Goal: Task Accomplishment & Management: Manage account settings

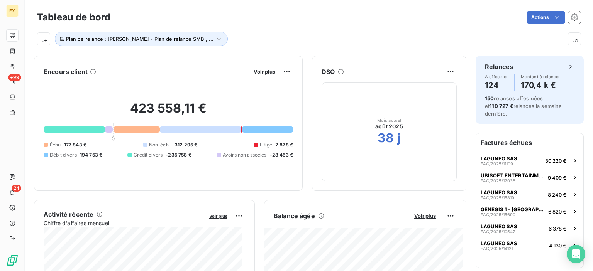
scroll to position [77, 0]
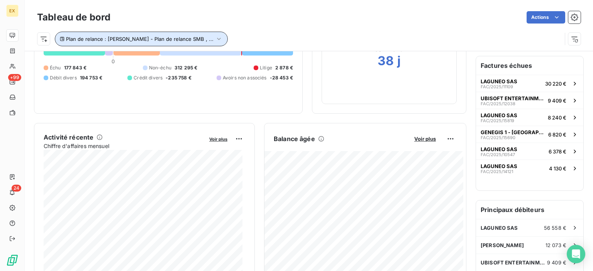
click at [192, 42] on button "Plan de relance : [PERSON_NAME] - Plan de relance SMB , ..." at bounding box center [141, 39] width 173 height 15
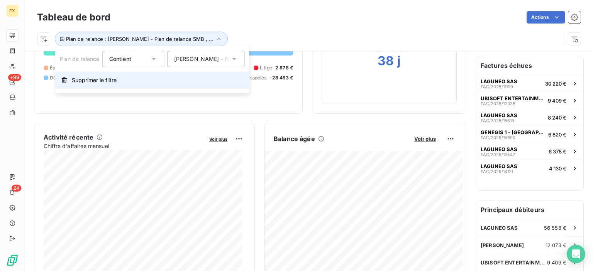
click at [109, 86] on button "Supprimer le filtre" at bounding box center [152, 80] width 194 height 17
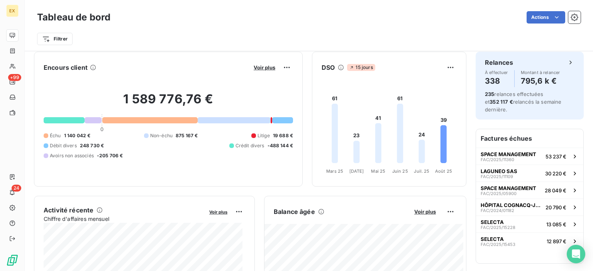
scroll to position [0, 0]
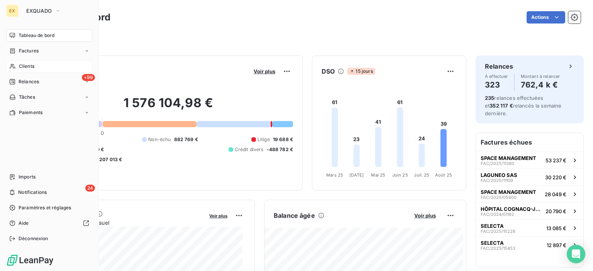
click at [20, 64] on span "Clients" at bounding box center [26, 66] width 15 height 7
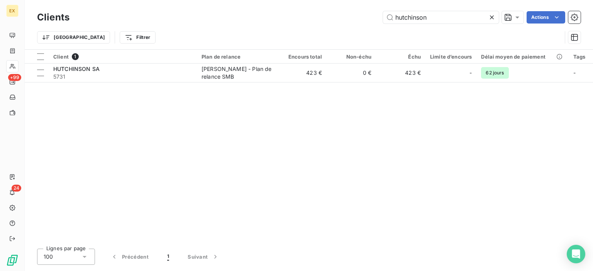
drag, startPoint x: 429, startPoint y: 17, endPoint x: 375, endPoint y: 16, distance: 54.4
click at [375, 16] on div "hutchinson Actions" at bounding box center [330, 17] width 502 height 12
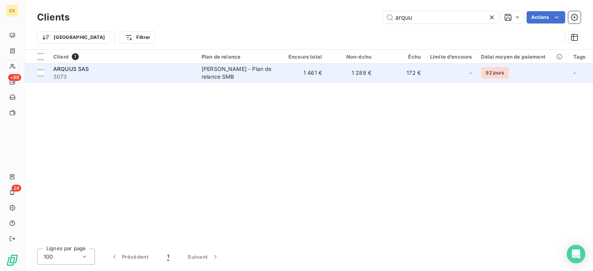
type input "arquu"
click at [147, 78] on span "3073" at bounding box center [122, 77] width 139 height 8
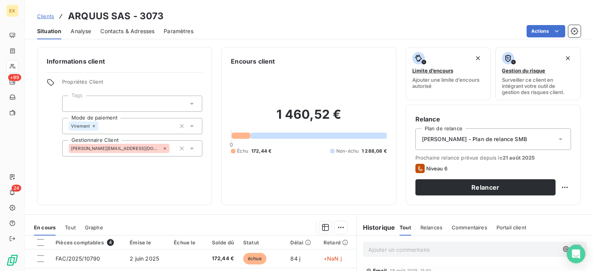
click at [121, 34] on span "Contacts & Adresses" at bounding box center [127, 31] width 54 height 8
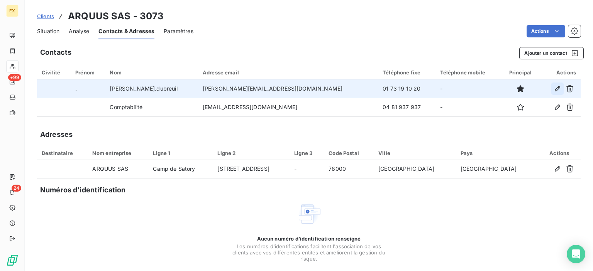
click at [554, 88] on icon "button" at bounding box center [558, 89] width 8 height 8
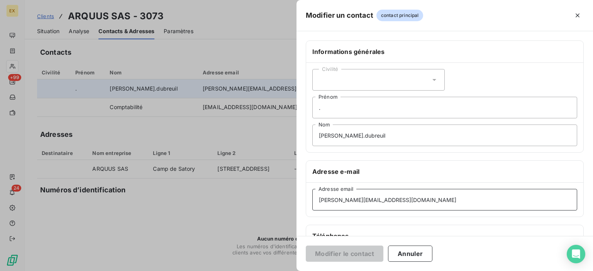
drag, startPoint x: 442, startPoint y: 200, endPoint x: 293, endPoint y: 202, distance: 148.7
click at [293, 271] on div "Modifier un contact contact principal Informations générales Civilité . Prénom …" at bounding box center [296, 271] width 593 height 0
paste input "reclamations"
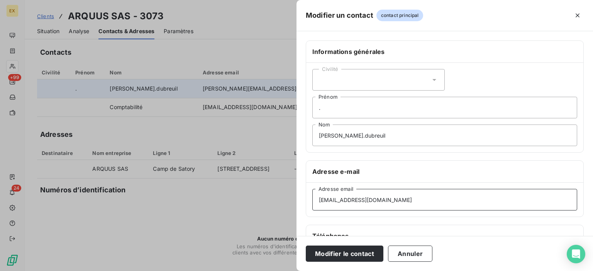
type input "[EMAIL_ADDRESS][DOMAIN_NAME]"
drag, startPoint x: 380, startPoint y: 136, endPoint x: 285, endPoint y: 138, distance: 94.2
click at [285, 271] on div "Modifier un contact contact principal Informations générales Civilité . Prénom …" at bounding box center [296, 271] width 593 height 0
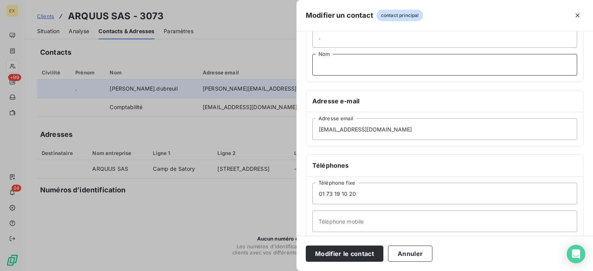
scroll to position [77, 0]
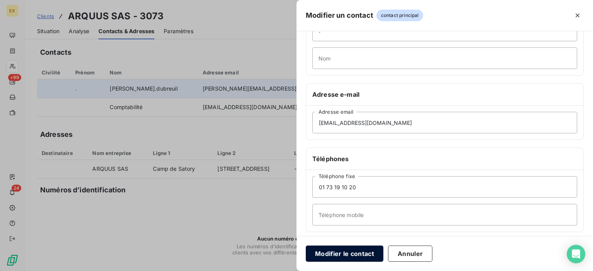
click at [334, 253] on button "Modifier le contact" at bounding box center [345, 254] width 78 height 16
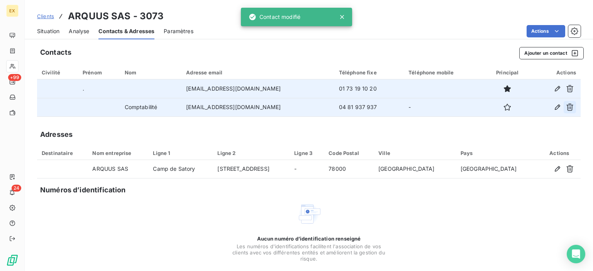
click at [566, 108] on icon "button" at bounding box center [569, 107] width 7 height 7
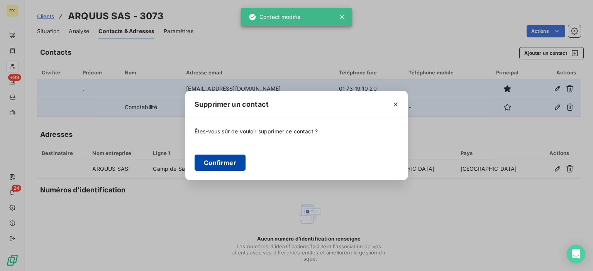
click at [236, 163] on button "Confirmer" at bounding box center [220, 163] width 51 height 16
